Goal: Information Seeking & Learning: Learn about a topic

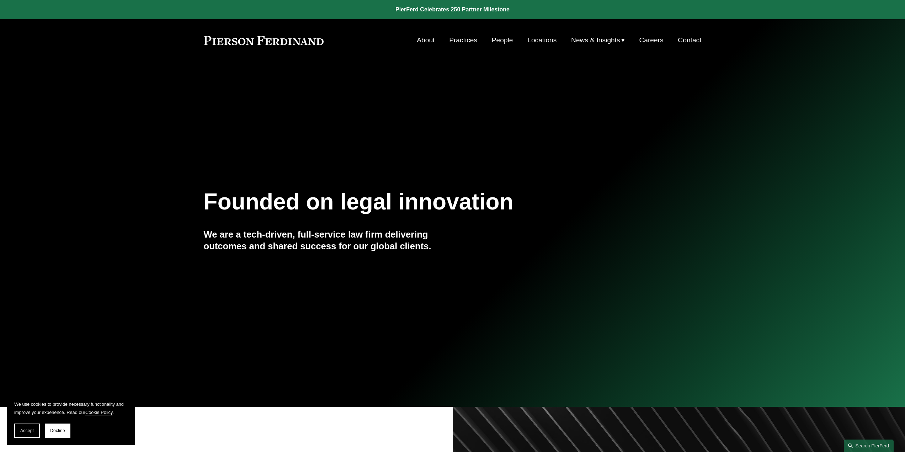
click at [460, 39] on link "Practices" at bounding box center [463, 40] width 28 height 14
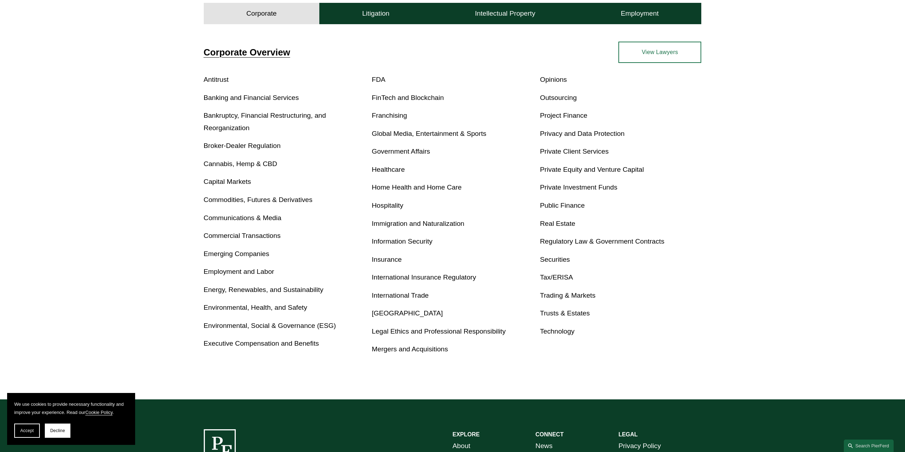
scroll to position [284, 0]
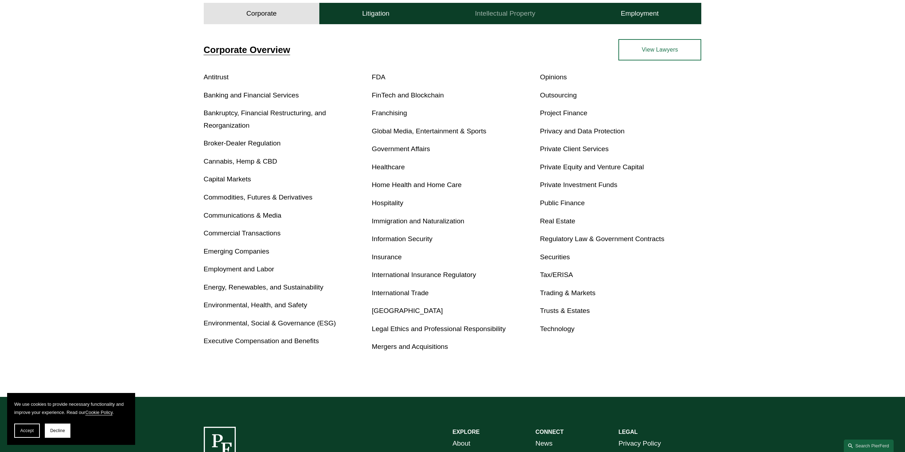
click at [516, 12] on h4 "Intellectual Property" at bounding box center [505, 13] width 60 height 9
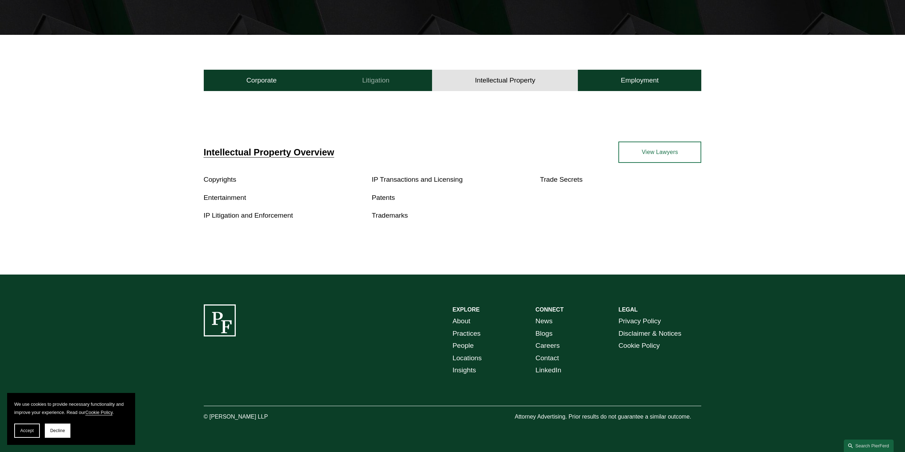
click at [387, 79] on h4 "Litigation" at bounding box center [375, 80] width 27 height 9
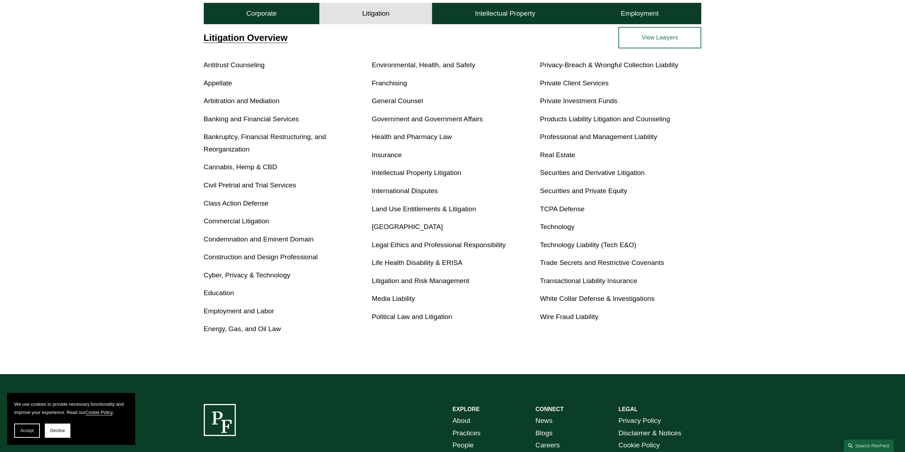
scroll to position [301, 0]
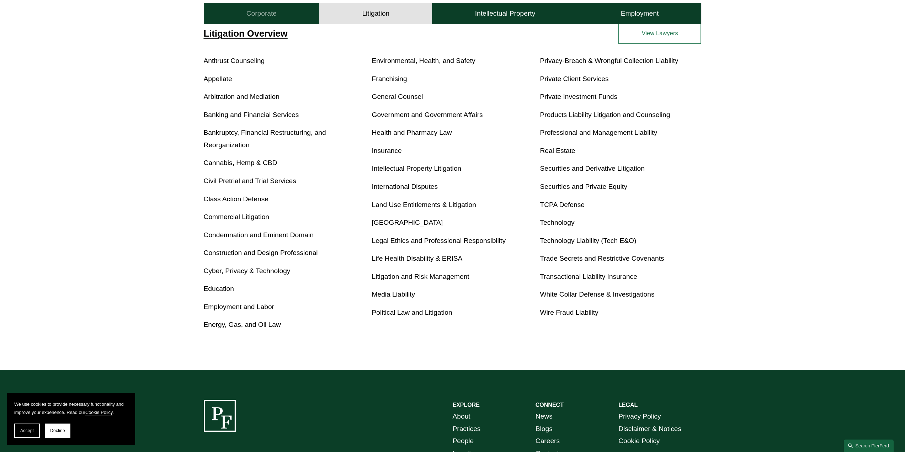
click at [260, 14] on h4 "Corporate" at bounding box center [261, 13] width 30 height 9
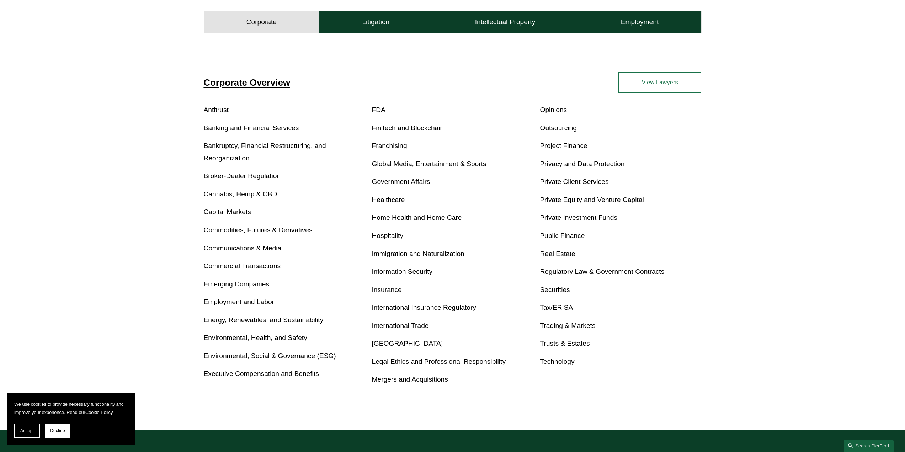
scroll to position [207, 0]
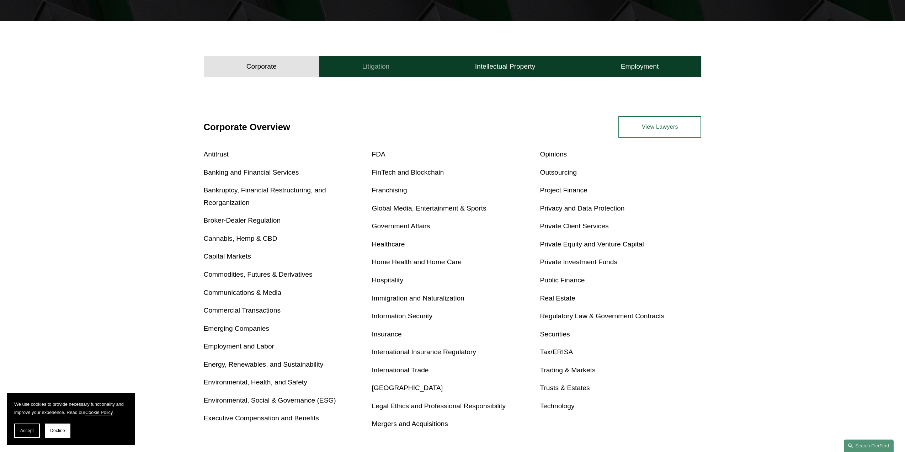
click at [393, 69] on button "Litigation" at bounding box center [375, 66] width 113 height 21
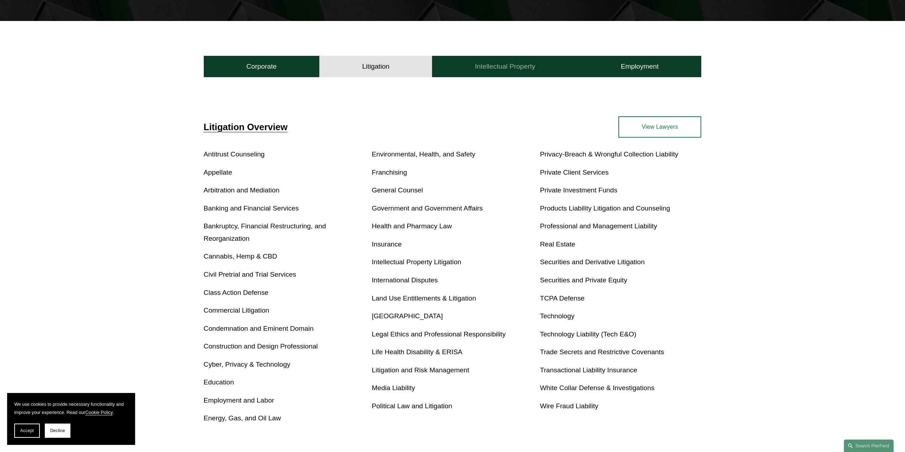
click at [459, 69] on button "Intellectual Property" at bounding box center [505, 66] width 146 height 21
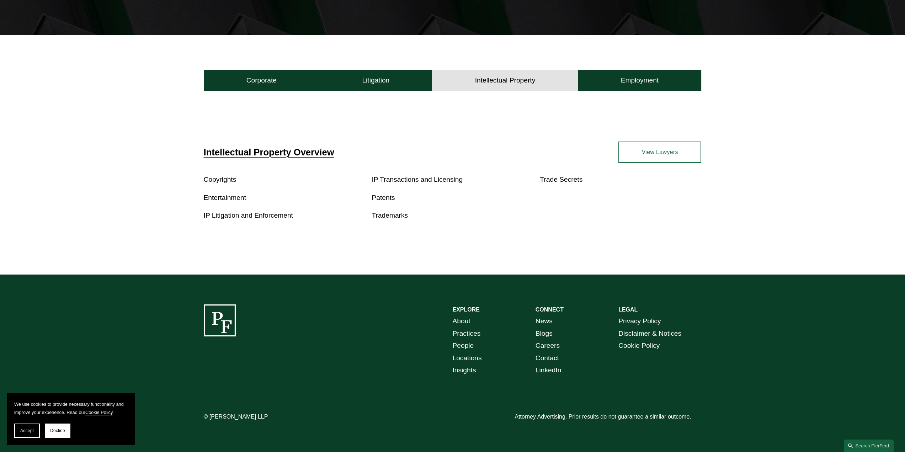
scroll to position [194, 0]
click at [618, 77] on button "Employment" at bounding box center [639, 80] width 123 height 21
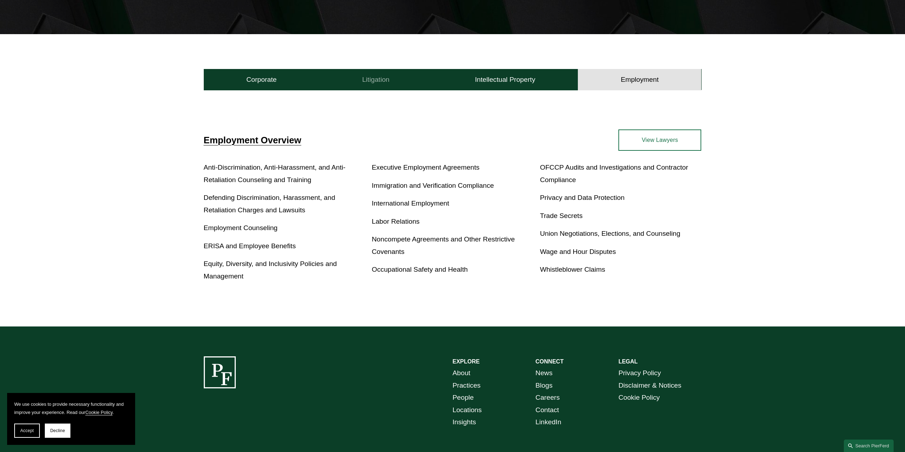
click at [382, 79] on h4 "Litigation" at bounding box center [375, 79] width 27 height 9
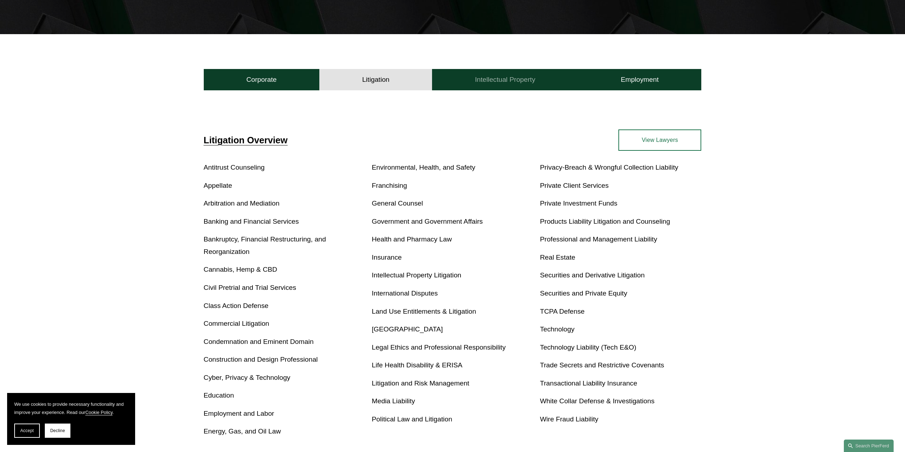
click at [481, 75] on button "Intellectual Property" at bounding box center [505, 79] width 146 height 21
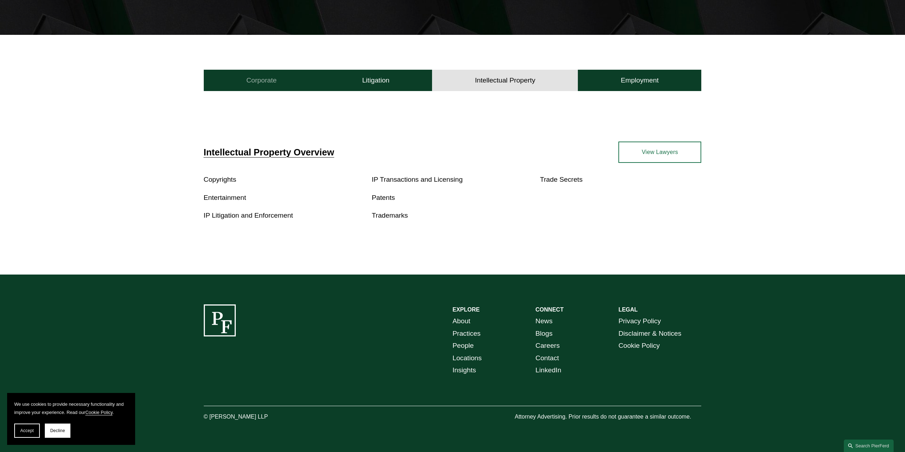
click at [269, 77] on h4 "Corporate" at bounding box center [261, 80] width 30 height 9
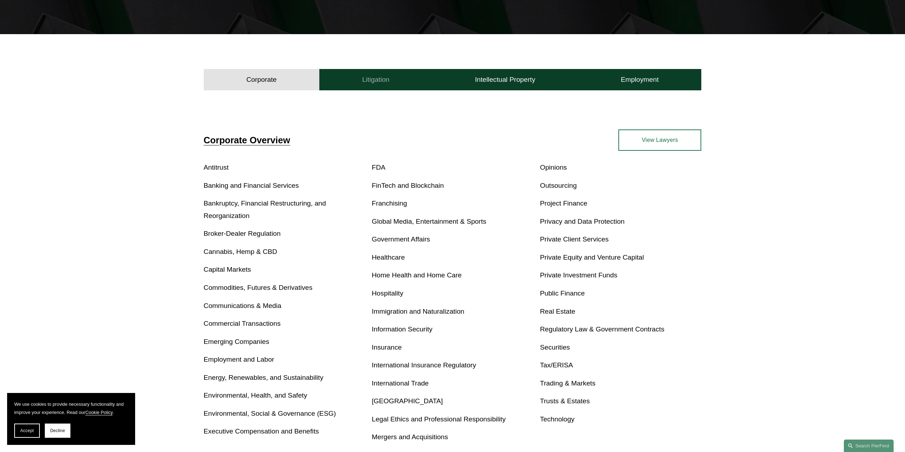
click at [395, 85] on button "Litigation" at bounding box center [375, 79] width 113 height 21
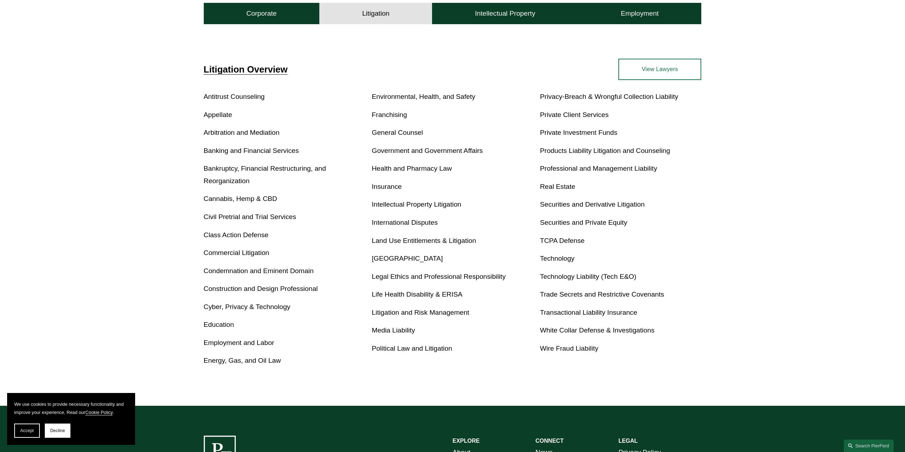
scroll to position [265, 0]
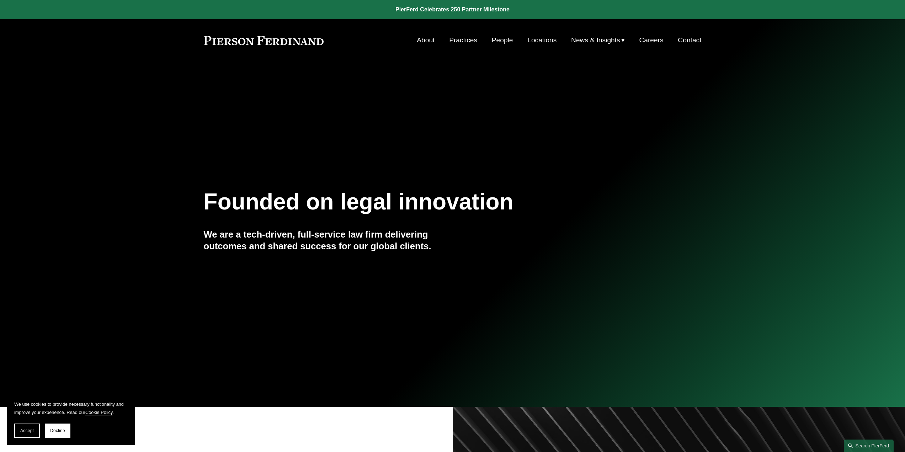
click at [467, 39] on link "Practices" at bounding box center [463, 40] width 28 height 14
